Goal: Communication & Community: Share content

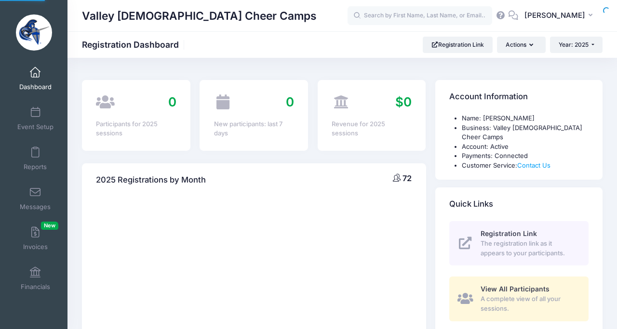
select select
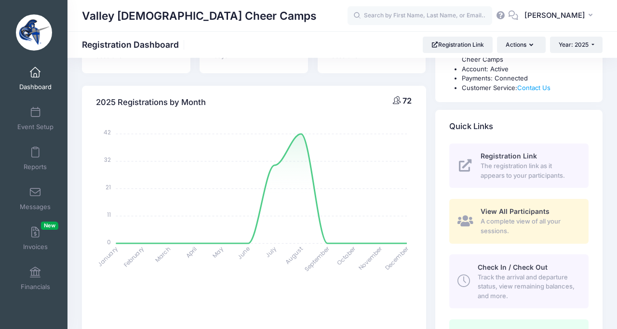
scroll to position [84, 0]
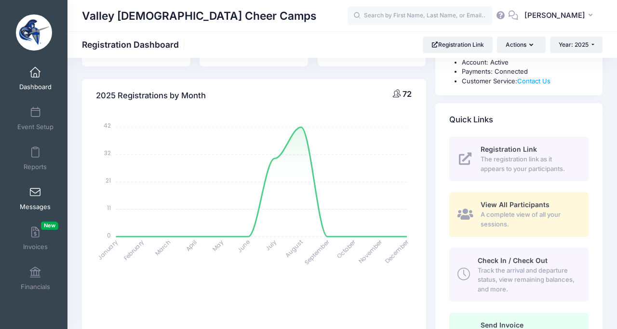
click at [35, 195] on span at bounding box center [35, 192] width 0 height 11
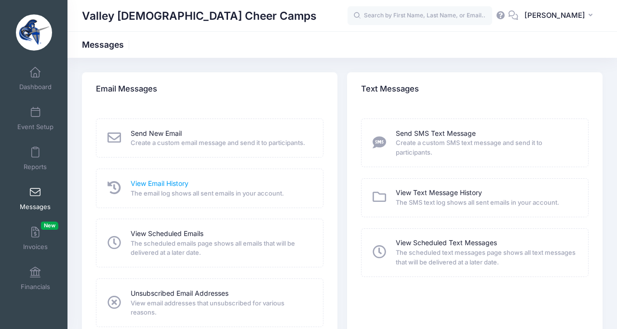
click at [155, 184] on link "View Email History" at bounding box center [160, 184] width 58 height 10
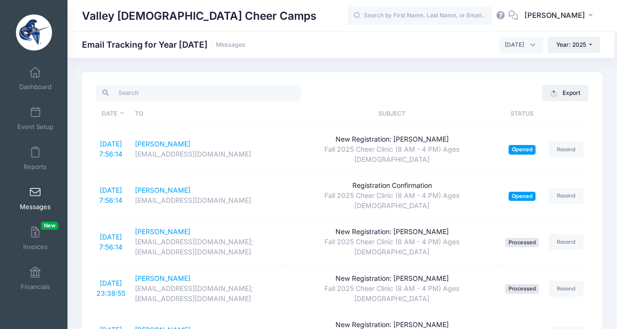
click at [26, 201] on link "Messages" at bounding box center [36, 199] width 46 height 34
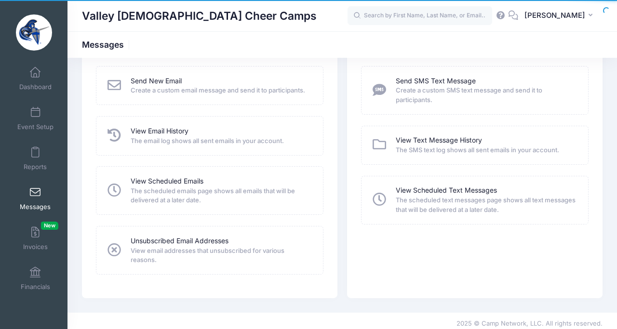
scroll to position [58, 0]
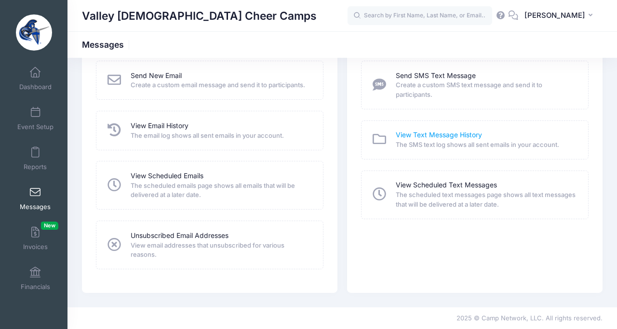
click at [407, 135] on link "View Text Message History" at bounding box center [439, 135] width 86 height 10
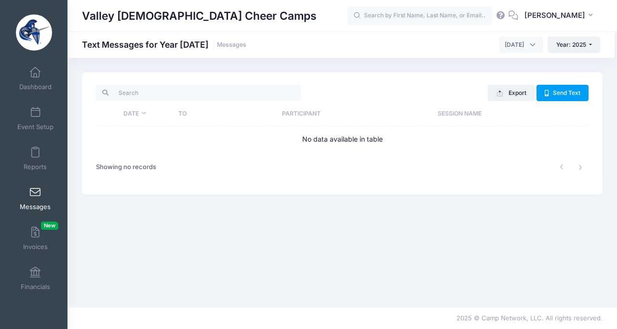
click at [41, 187] on link "Messages" at bounding box center [36, 199] width 46 height 34
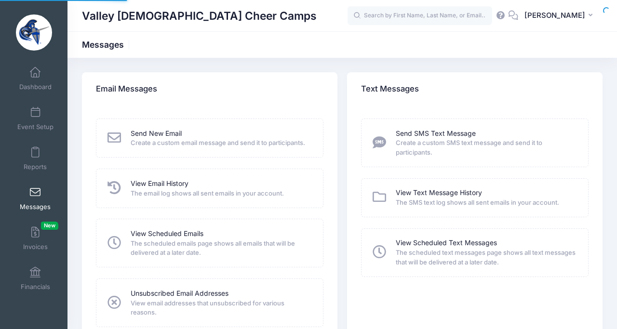
click at [415, 147] on span "Create a custom SMS text message and send it to participants." at bounding box center [486, 147] width 180 height 19
click at [380, 141] on icon at bounding box center [379, 142] width 17 height 13
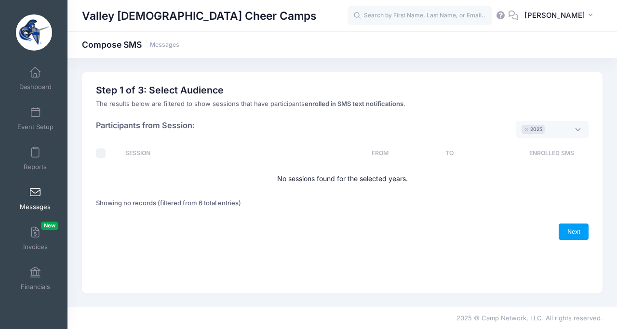
click at [100, 150] on input "checkbox" at bounding box center [101, 153] width 10 height 10
checkbox input "true"
click at [33, 200] on link "Messages" at bounding box center [36, 199] width 46 height 34
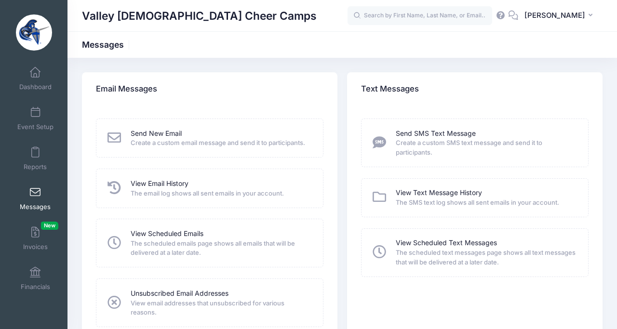
click at [35, 196] on span at bounding box center [35, 192] width 0 height 11
